Goal: Information Seeking & Learning: Learn about a topic

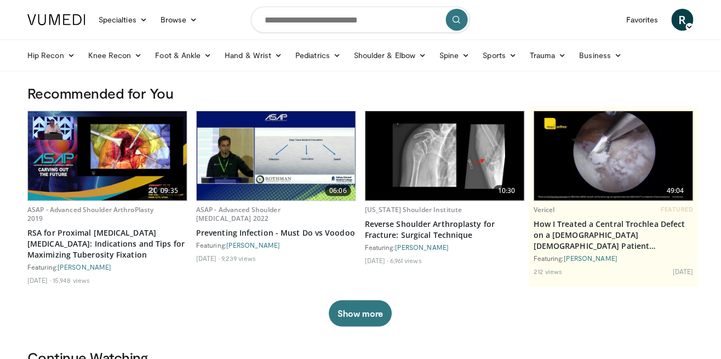
click at [396, 53] on link "Shoulder & Elbow" at bounding box center [389, 55] width 85 height 22
click at [346, 102] on link "Shoulder" at bounding box center [367, 99] width 130 height 18
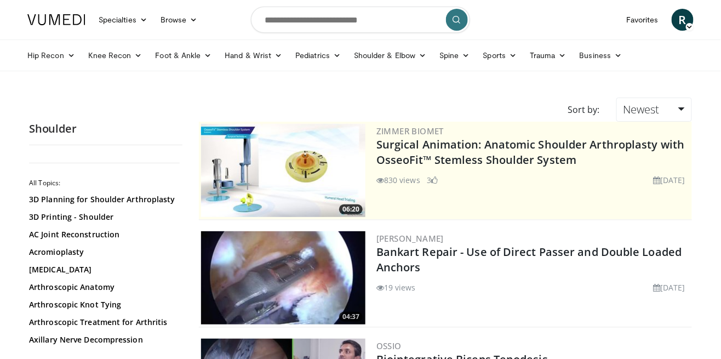
click at [611, 251] on link "Bankart Repair - Use of Direct Passer and Double Loaded Anchors" at bounding box center [529, 259] width 306 height 30
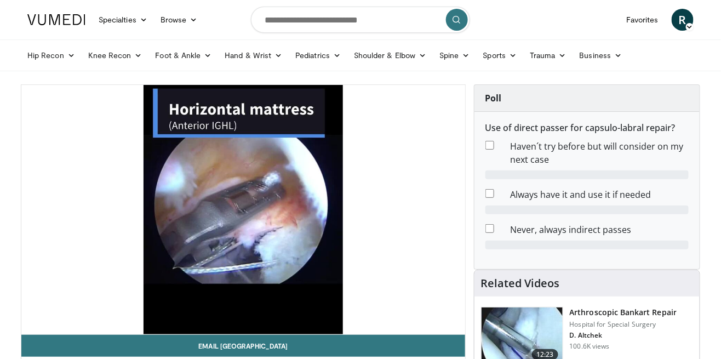
click at [388, 282] on div "10 seconds Tap to unmute" at bounding box center [243, 209] width 444 height 249
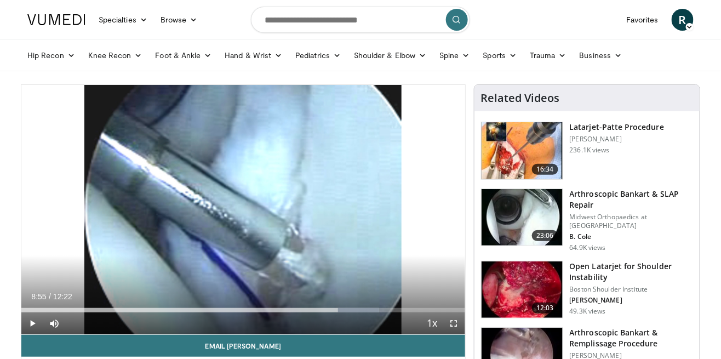
click at [336, 227] on div "10 seconds Tap to unmute" at bounding box center [243, 209] width 444 height 249
click at [233, 220] on icon "Video Player" at bounding box center [243, 209] width 31 height 31
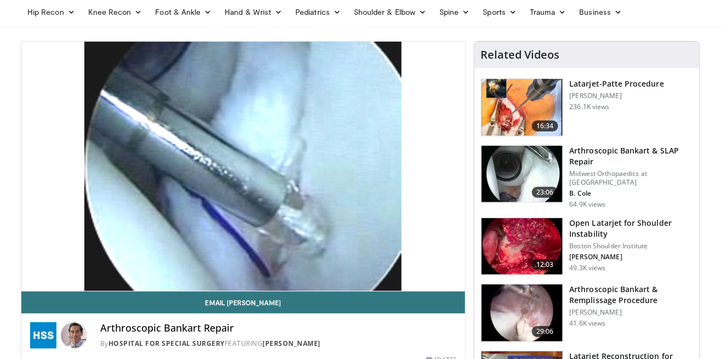
scroll to position [44, 0]
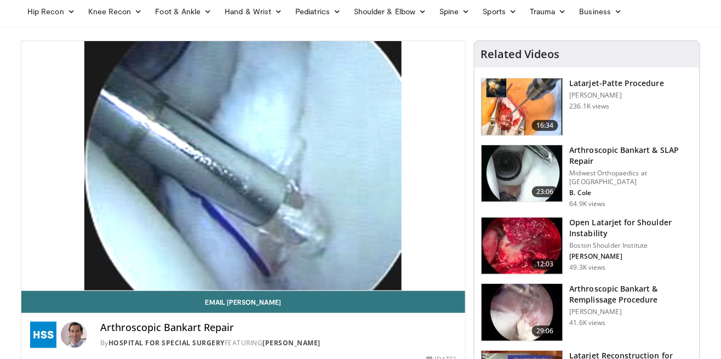
click at [643, 292] on h3 "Arthroscopic Bankart & Remplissage Procedure" at bounding box center [631, 294] width 123 height 22
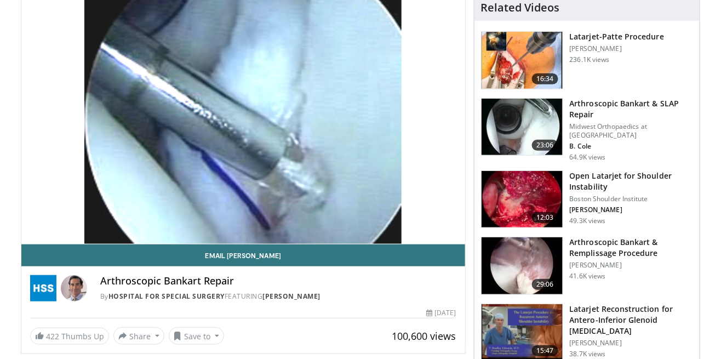
scroll to position [96, 0]
